Goal: Find specific page/section: Find specific page/section

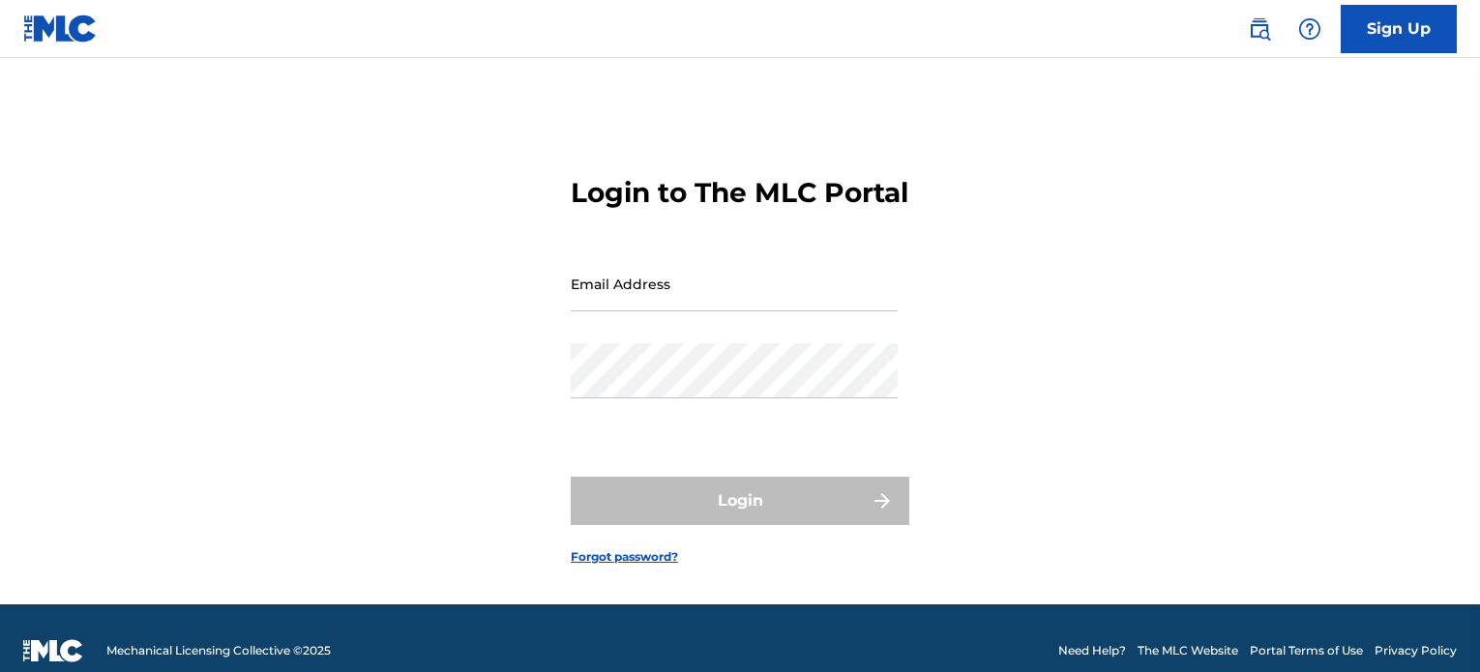
drag, startPoint x: 0, startPoint y: 0, endPoint x: 742, endPoint y: 336, distance: 814.6
click at [742, 312] on input "Email Address" at bounding box center [734, 283] width 327 height 55
type input "[EMAIL_ADDRESS][DOMAIN_NAME]"
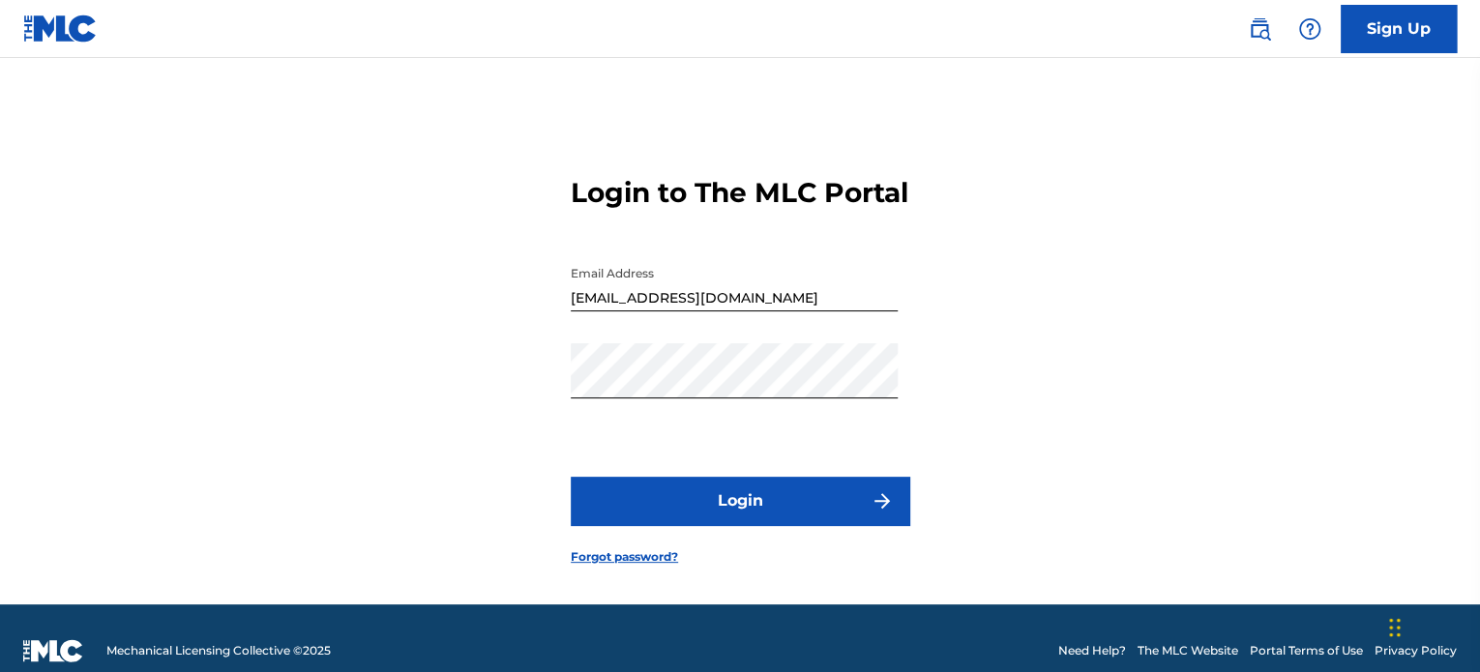
click at [809, 518] on button "Login" at bounding box center [740, 501] width 339 height 48
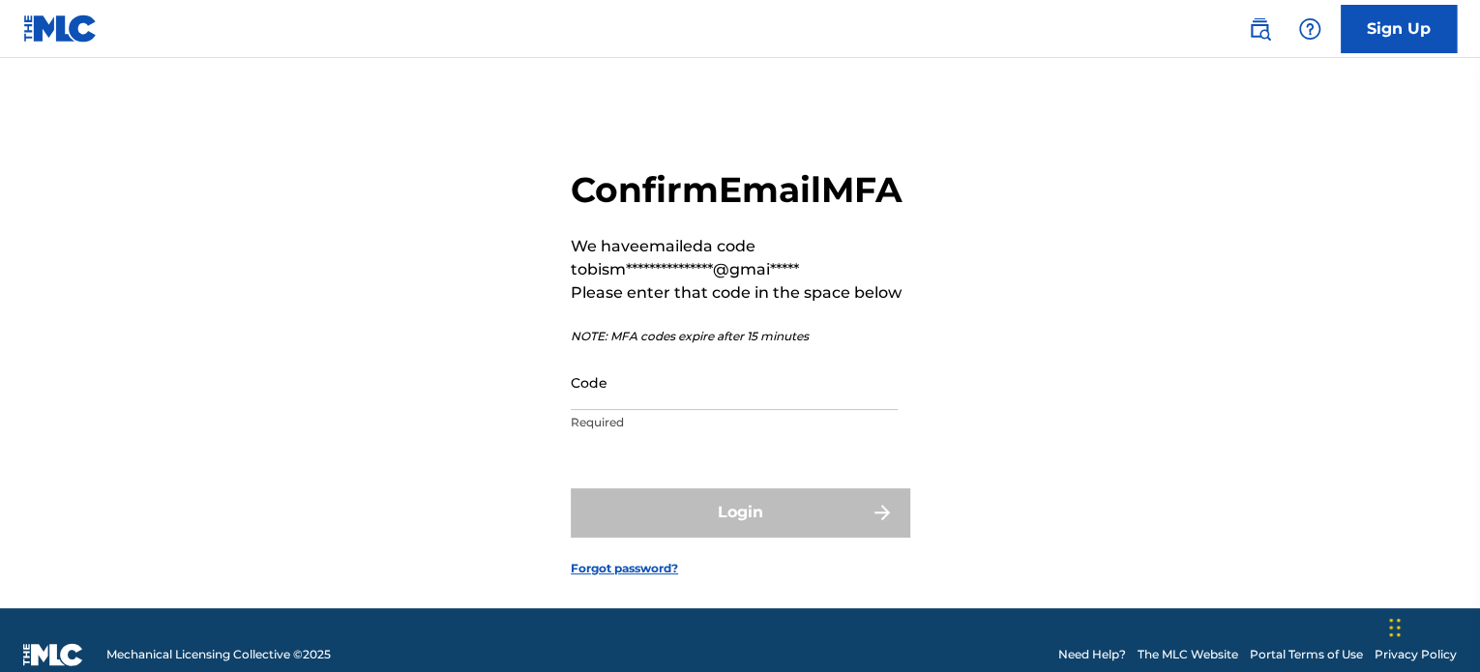
click at [747, 410] on input "Code" at bounding box center [734, 382] width 327 height 55
click at [662, 410] on input "Code" at bounding box center [734, 382] width 327 height 55
paste input "748038"
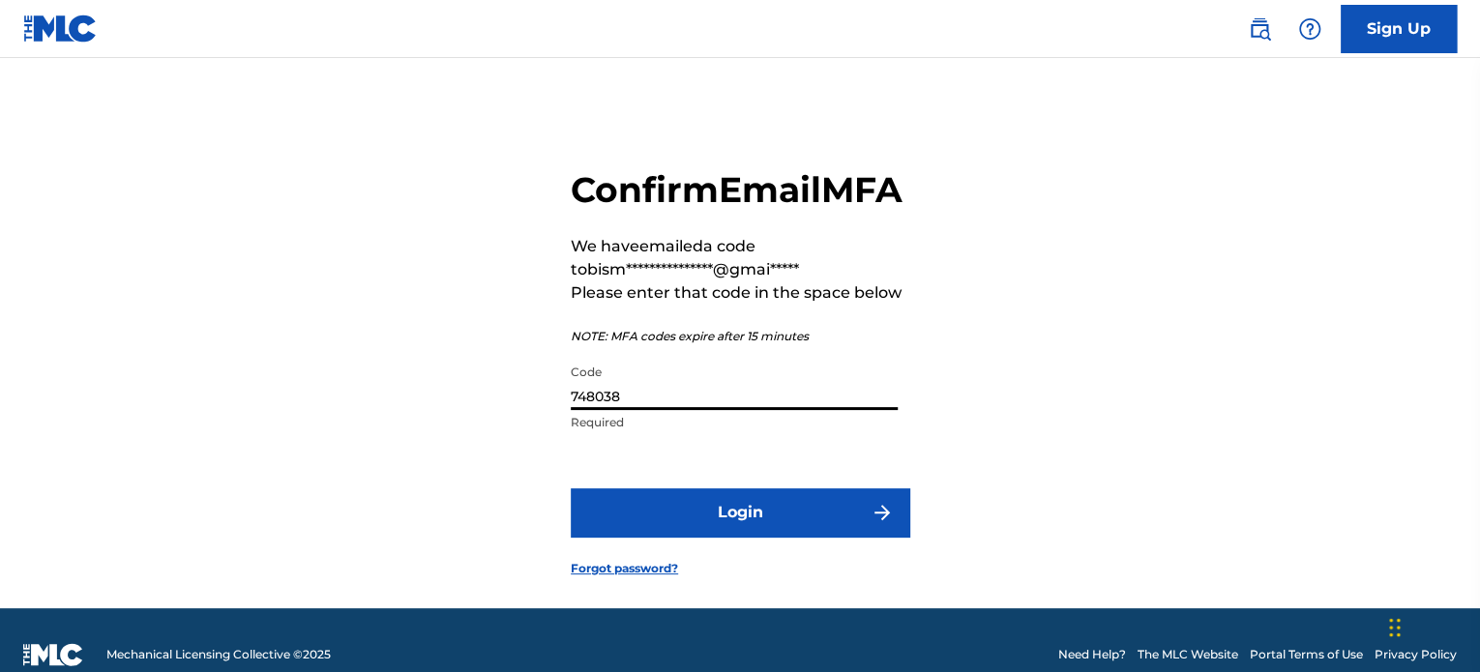
type input "748038"
click at [695, 534] on button "Login" at bounding box center [740, 513] width 339 height 48
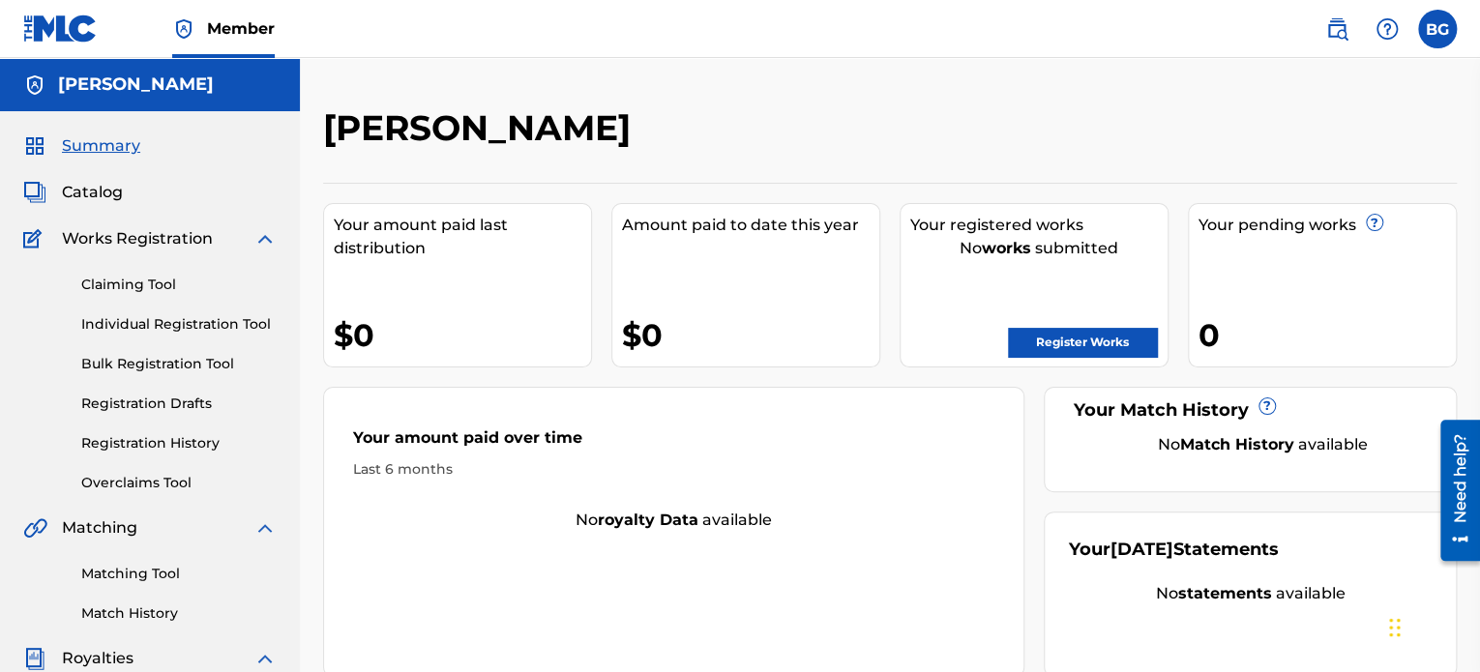
click at [93, 198] on span "Catalog" at bounding box center [92, 192] width 61 height 23
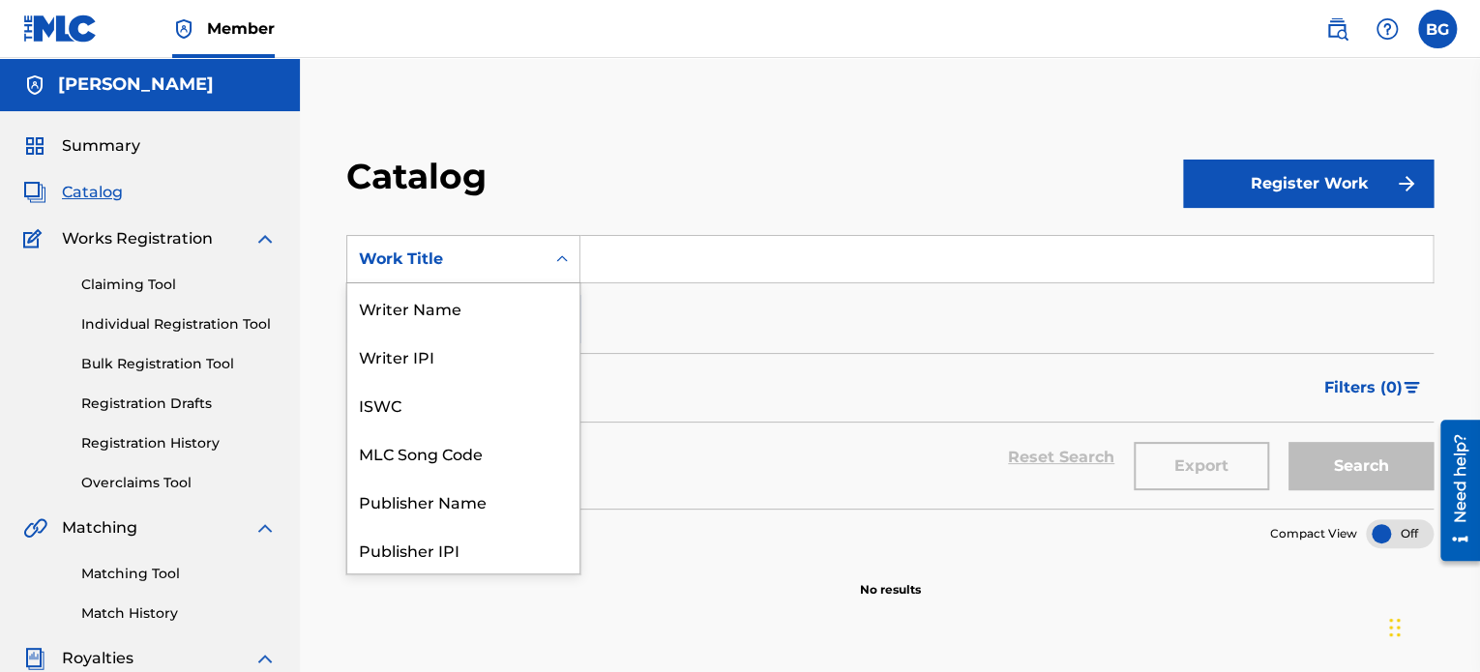
click at [521, 252] on div "Work Title" at bounding box center [446, 259] width 174 height 23
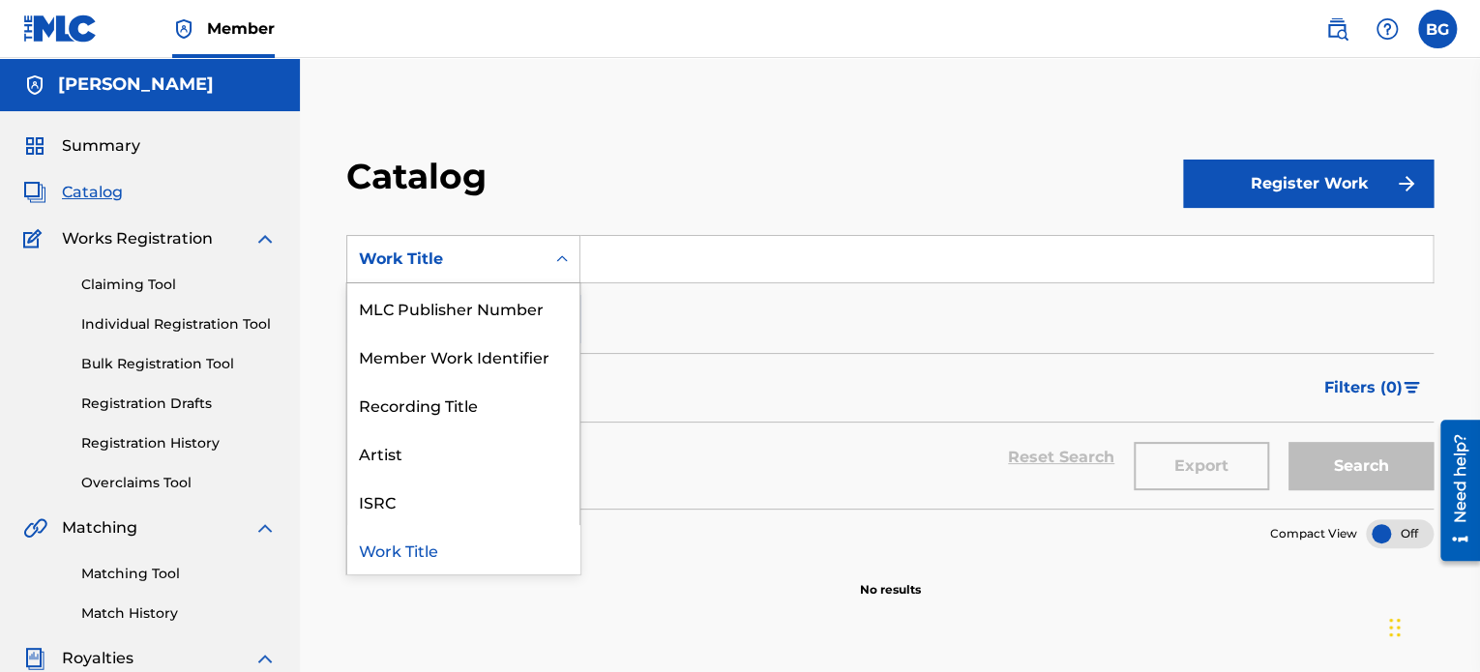
click at [521, 252] on div "Work Title" at bounding box center [446, 259] width 174 height 23
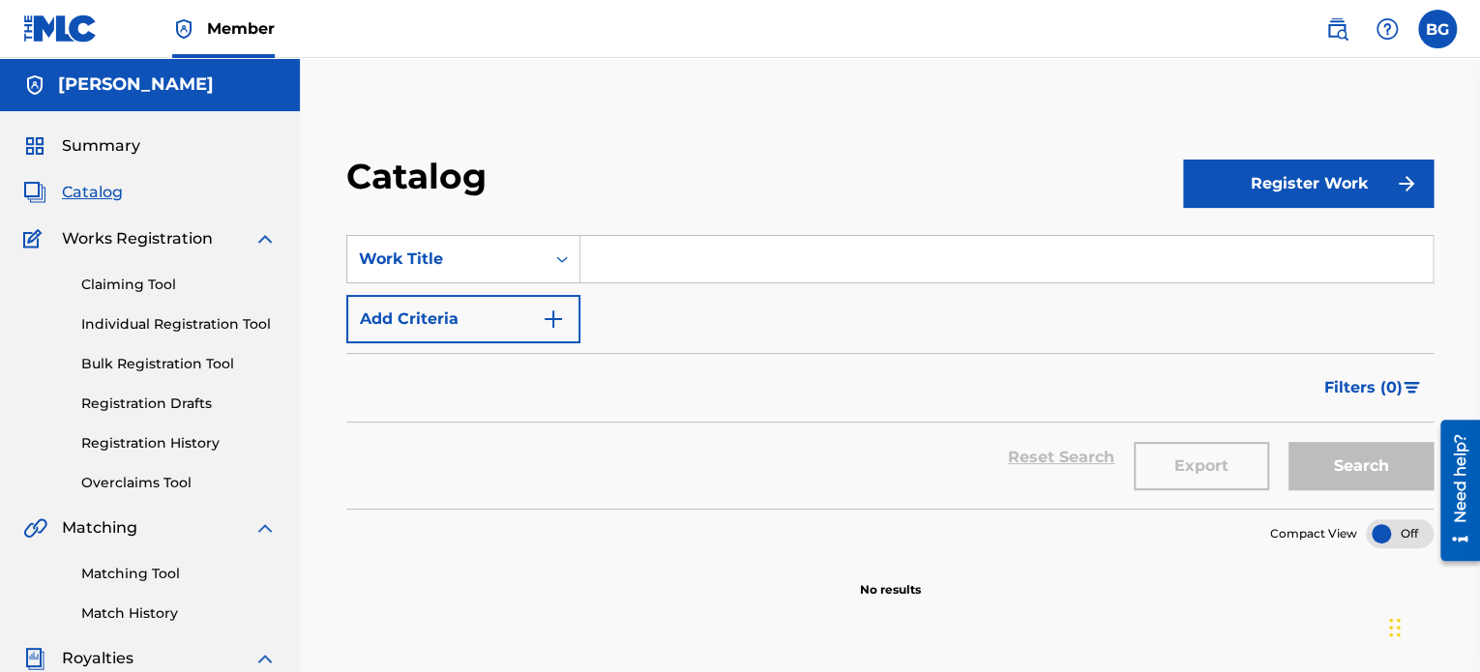
click at [521, 252] on div "Work Title" at bounding box center [446, 259] width 174 height 23
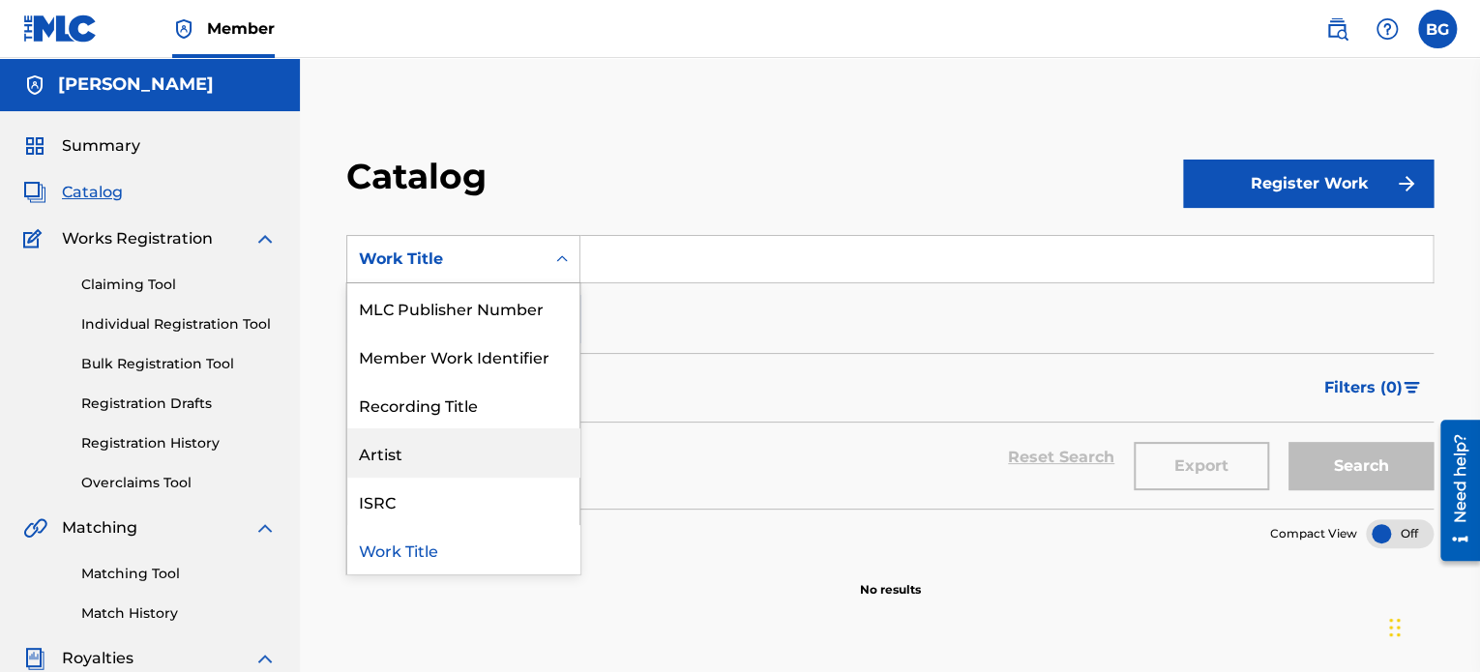
click at [507, 440] on div "Artist" at bounding box center [463, 453] width 232 height 48
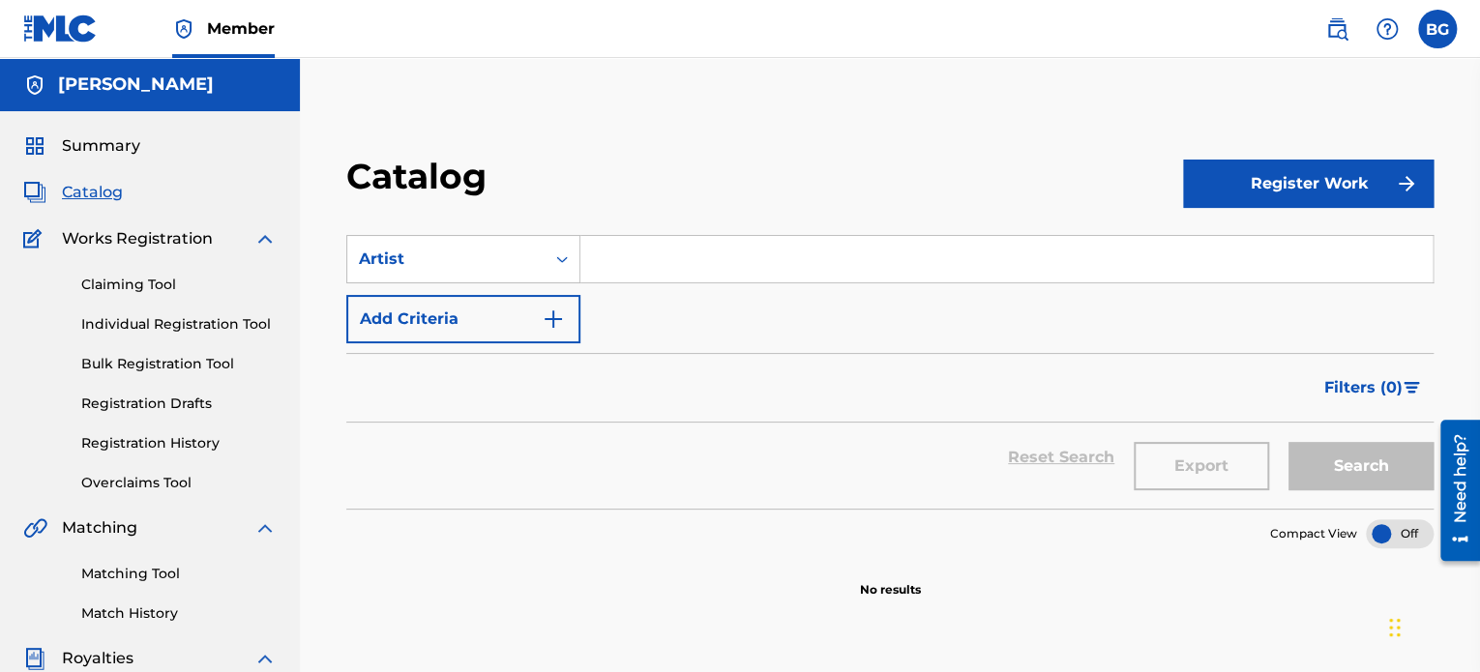
click at [762, 253] on input "Search Form" at bounding box center [1007, 259] width 852 height 46
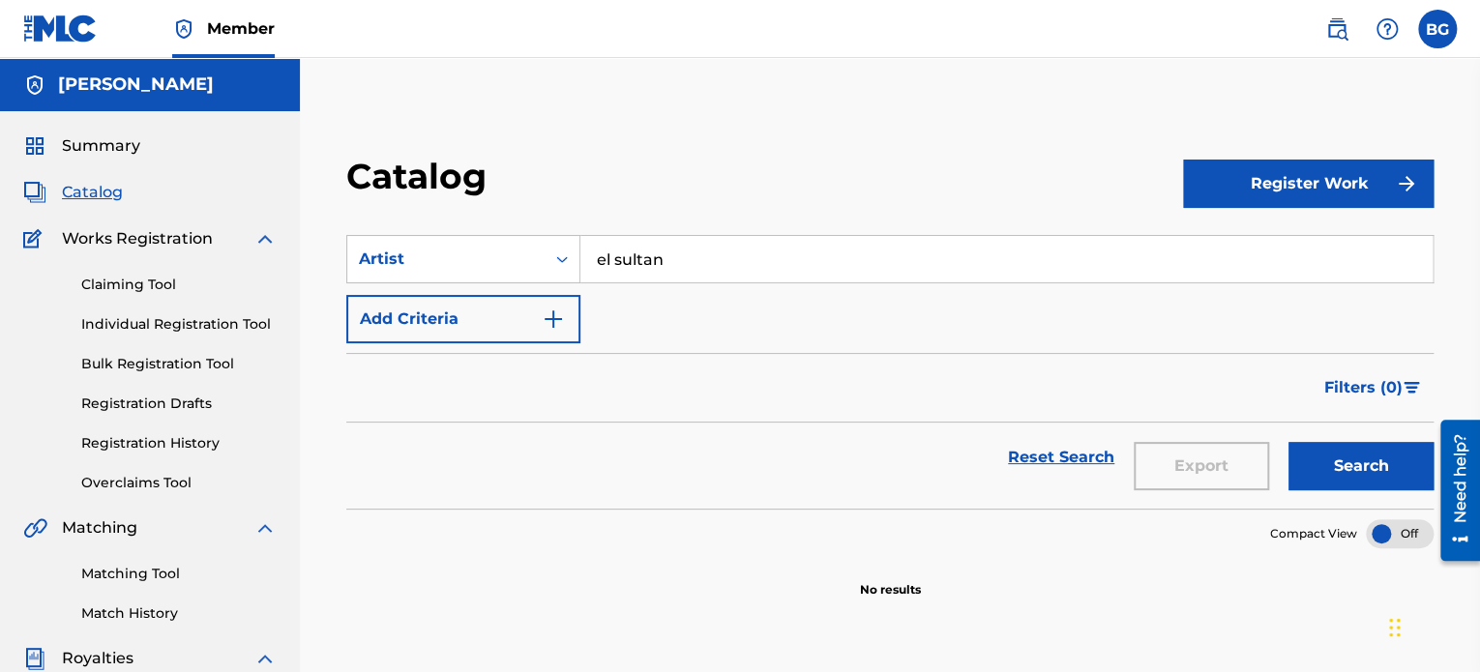
type input "el sultan"
